Goal: Task Accomplishment & Management: Manage account settings

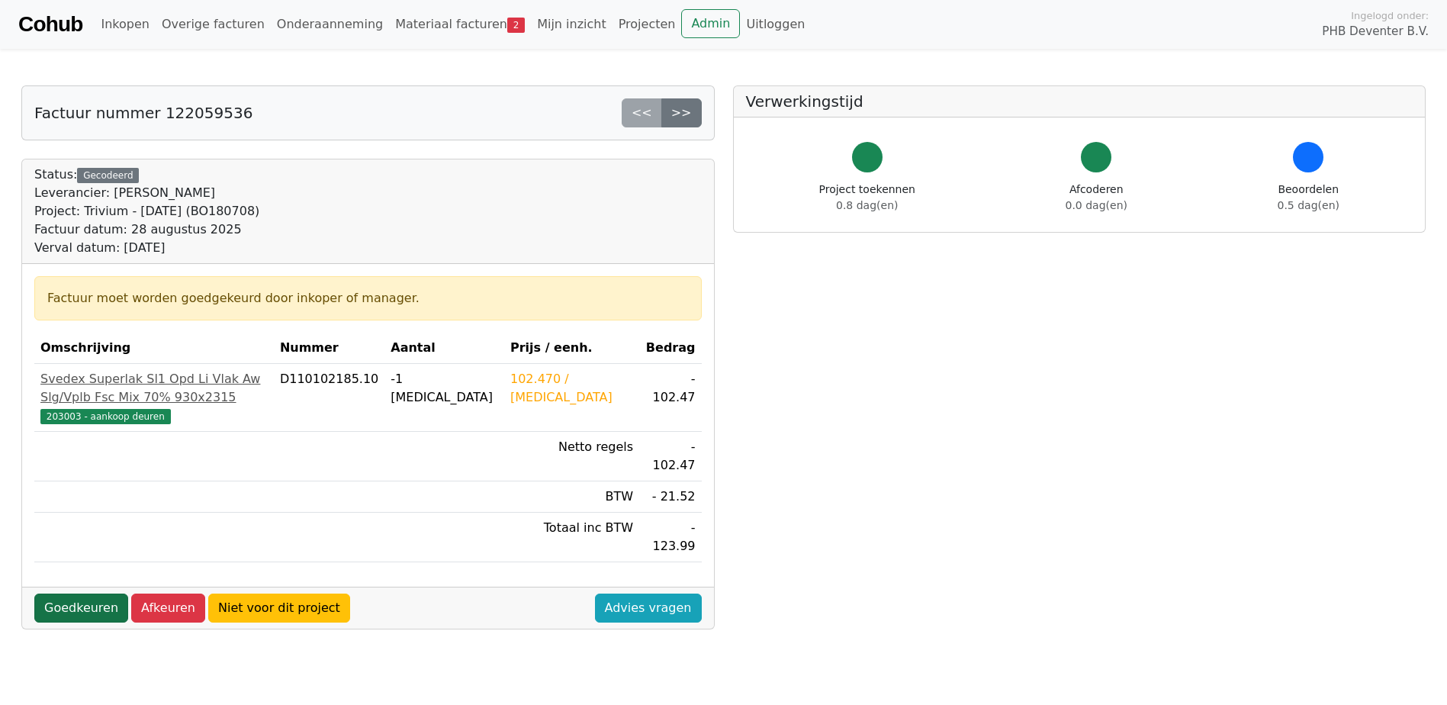
click at [66, 593] on link "Goedkeuren" at bounding box center [81, 607] width 94 height 29
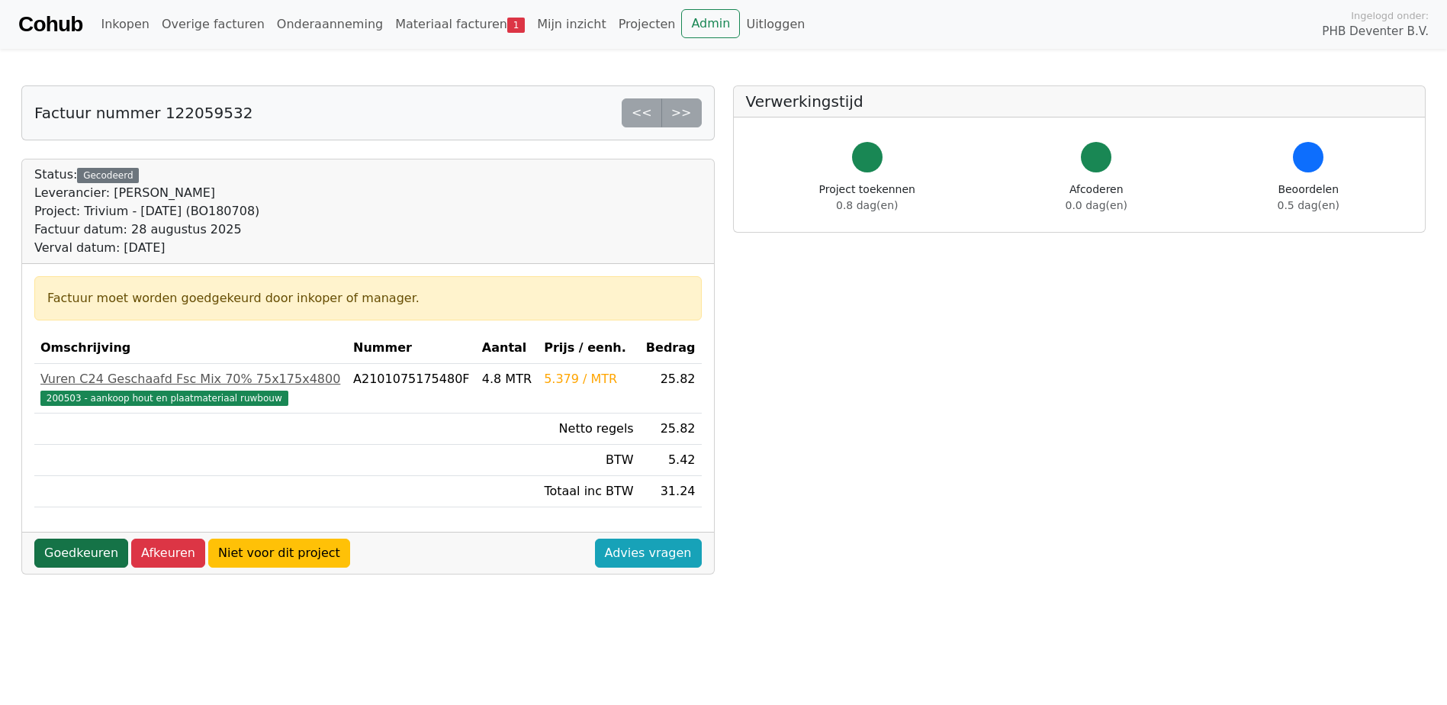
click at [85, 560] on link "Goedkeuren" at bounding box center [81, 552] width 94 height 29
